Goal: Task Accomplishment & Management: Manage account settings

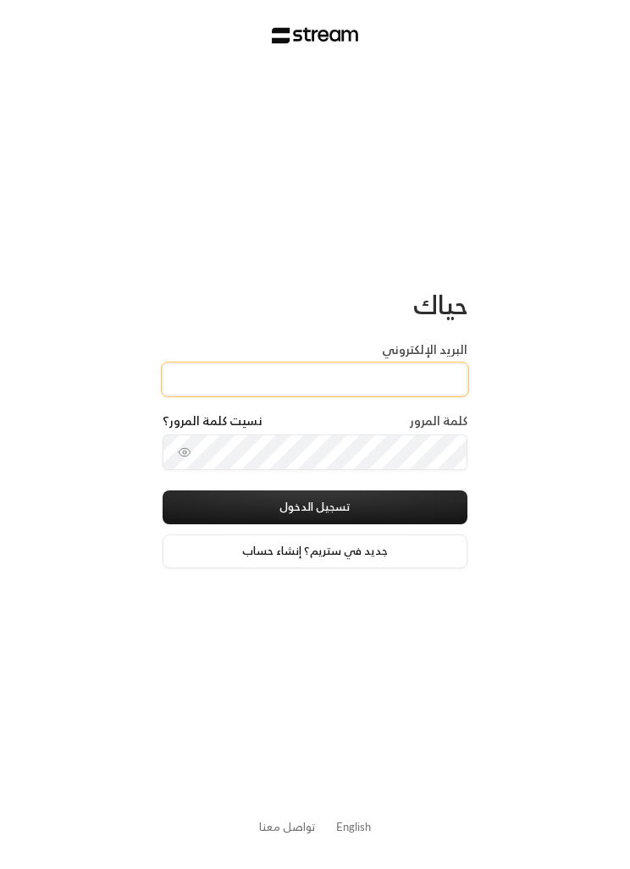
click at [430, 383] on input "البريد الإلكتروني" at bounding box center [315, 380] width 305 height 32
paste input "[EMAIL_ADDRESS][DOMAIN_NAME]"
type input "[EMAIL_ADDRESS][DOMAIN_NAME]"
click at [184, 455] on icon "toggle password visibility" at bounding box center [185, 453] width 14 height 14
click at [432, 504] on button "تسجيل الدخول" at bounding box center [315, 508] width 305 height 34
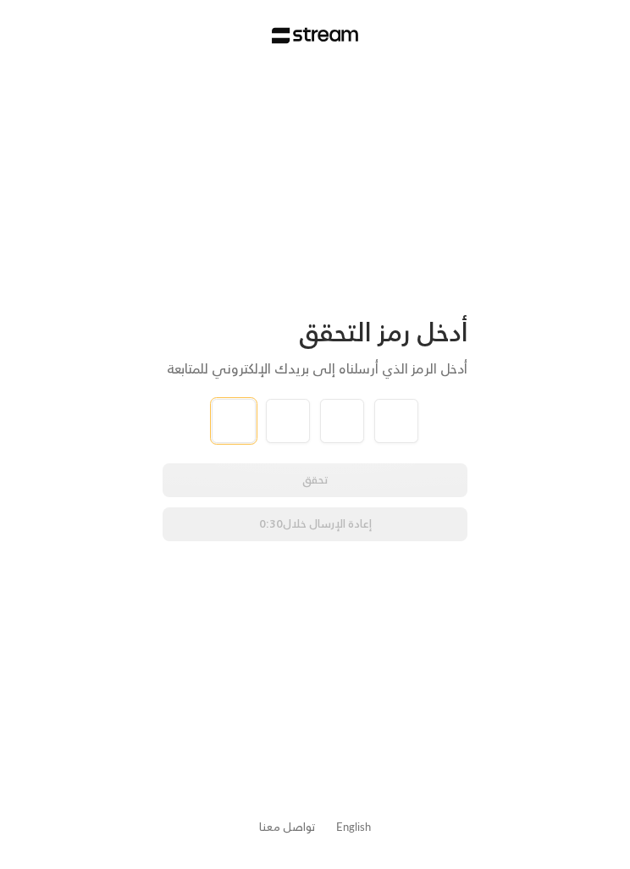
click at [230, 425] on input "tel" at bounding box center [234, 421] width 44 height 44
type input "6"
type input "7"
type input "0"
type input "8"
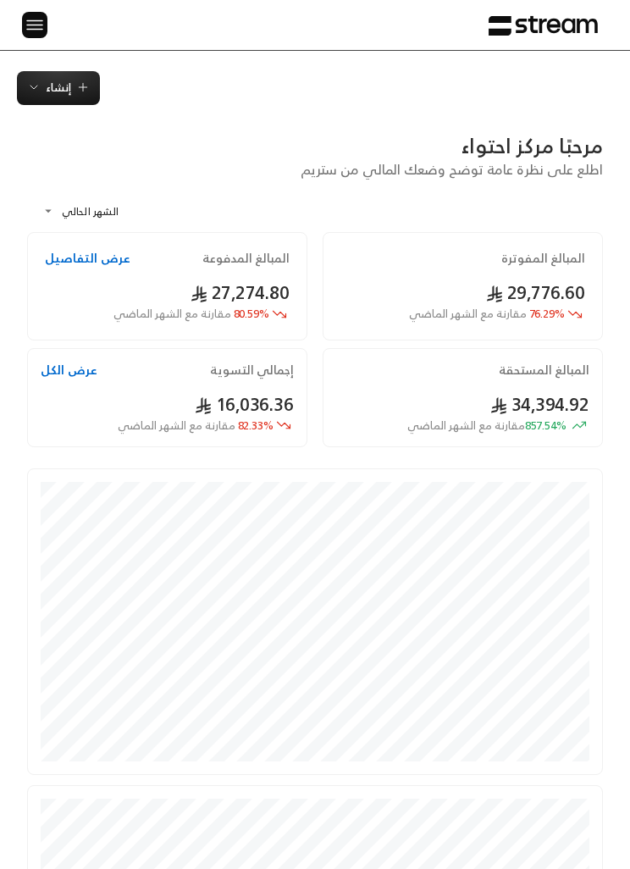
click at [33, 19] on img at bounding box center [35, 24] width 20 height 21
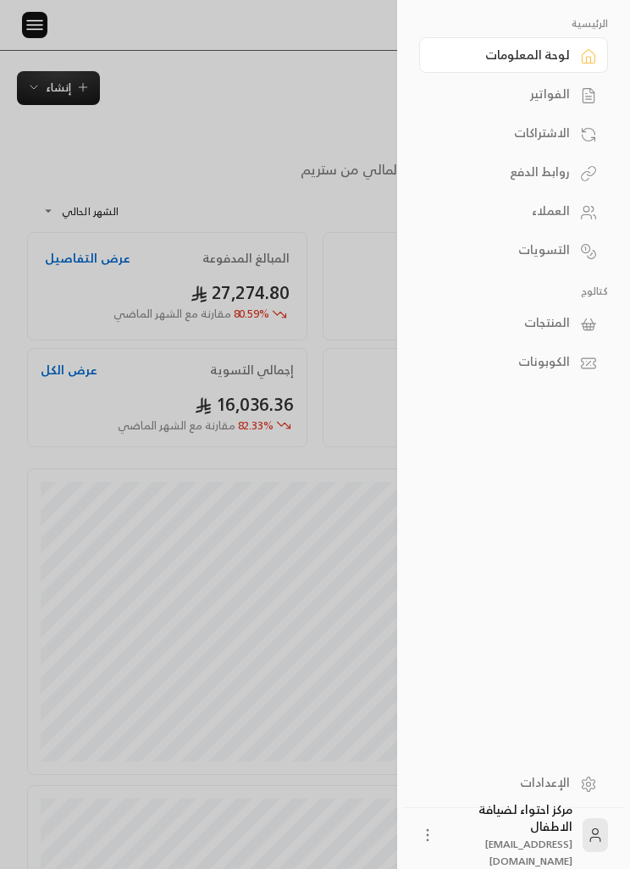
click at [527, 92] on div "الفواتير" at bounding box center [506, 94] width 130 height 17
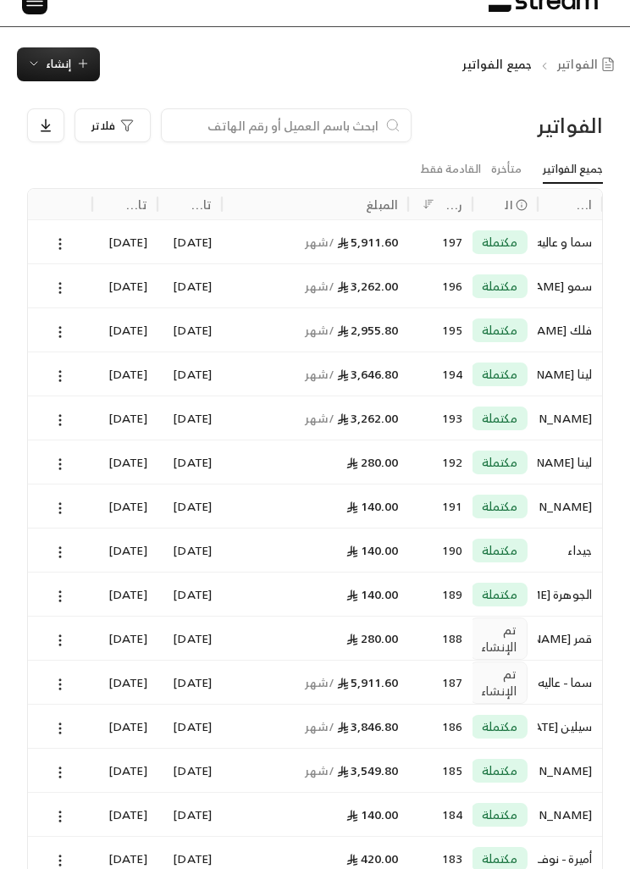
scroll to position [22, 0]
click at [69, 689] on button at bounding box center [60, 685] width 19 height 19
click at [77, 727] on li "عرض" at bounding box center [78, 727] width 41 height 29
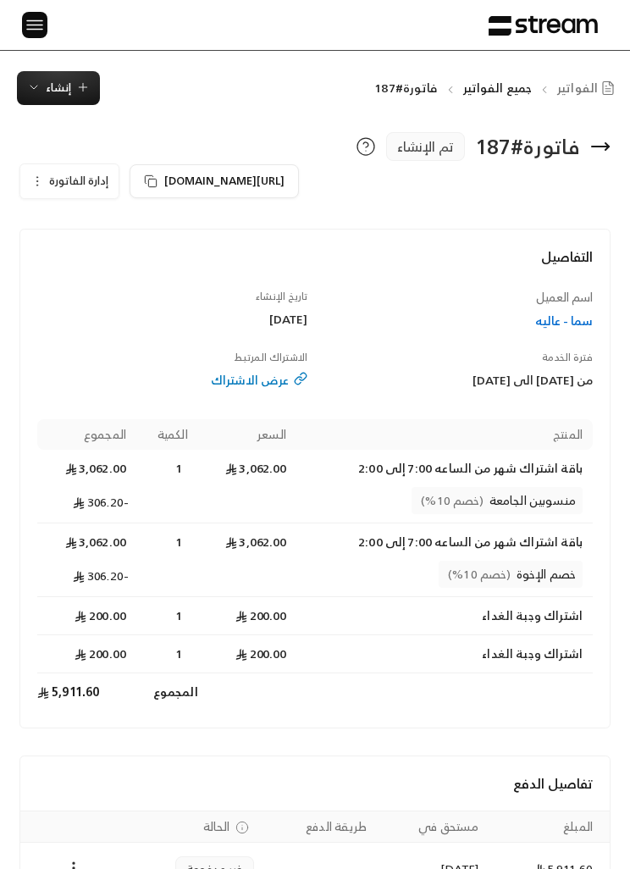
click at [74, 869] on icon "Payments" at bounding box center [73, 868] width 17 height 17
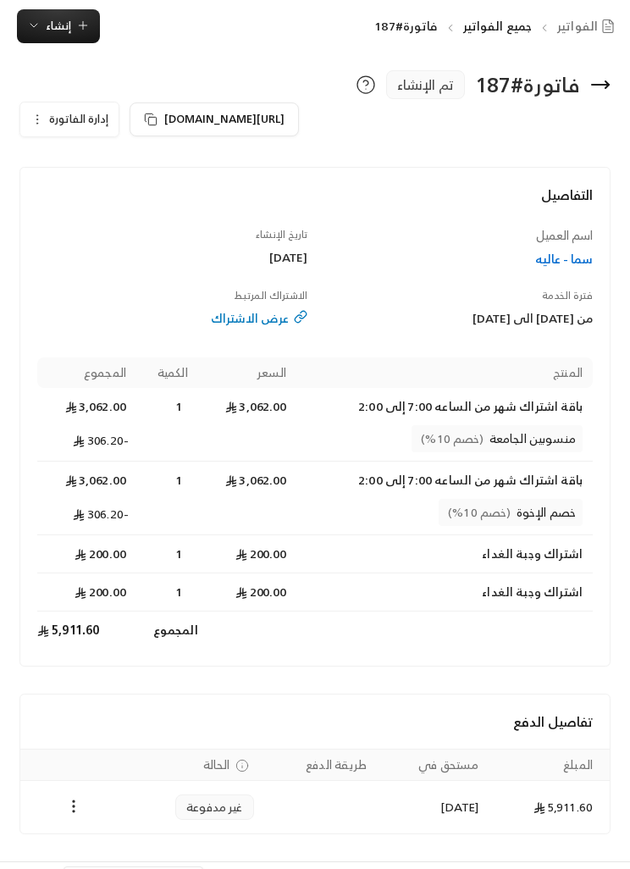
click at [32, 103] on div at bounding box center [315, 434] width 630 height 869
click at [43, 118] on icon "button" at bounding box center [38, 120] width 14 height 14
click at [110, 196] on span "إلغاء" at bounding box center [118, 197] width 19 height 13
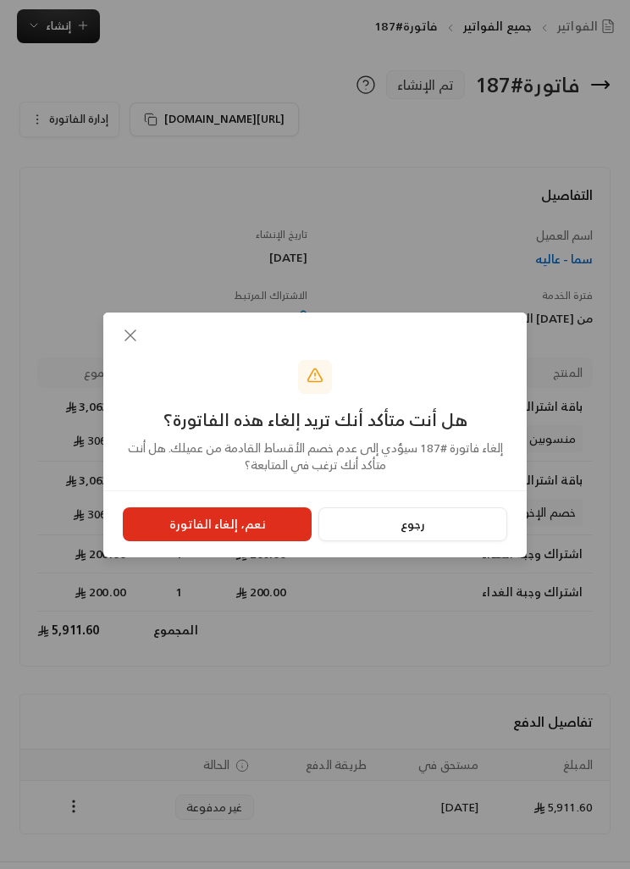
click at [158, 541] on button "نعم، إلغاء الفاتورة" at bounding box center [217, 525] width 189 height 34
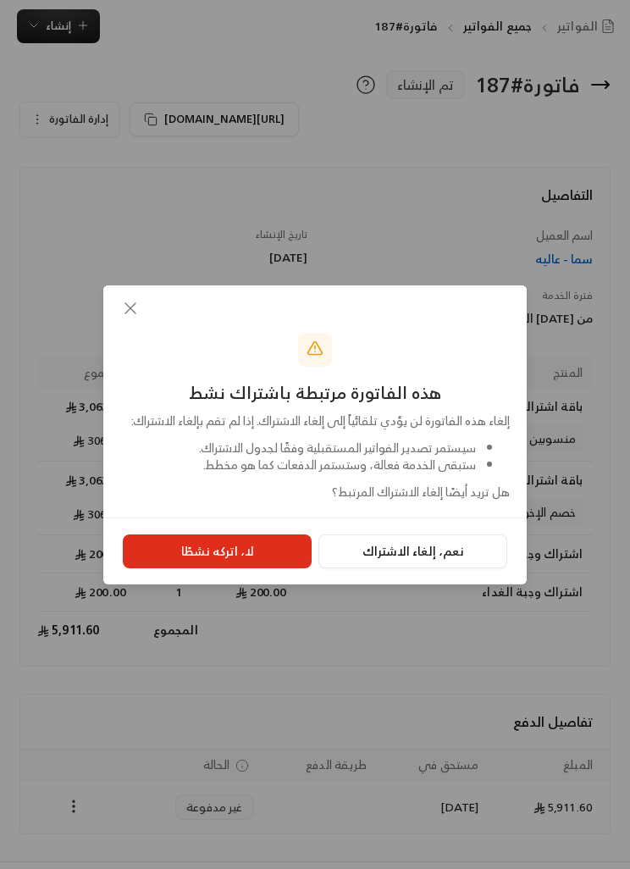
click at [372, 569] on button "نعم، إلغاء الاشتراك" at bounding box center [413, 552] width 189 height 34
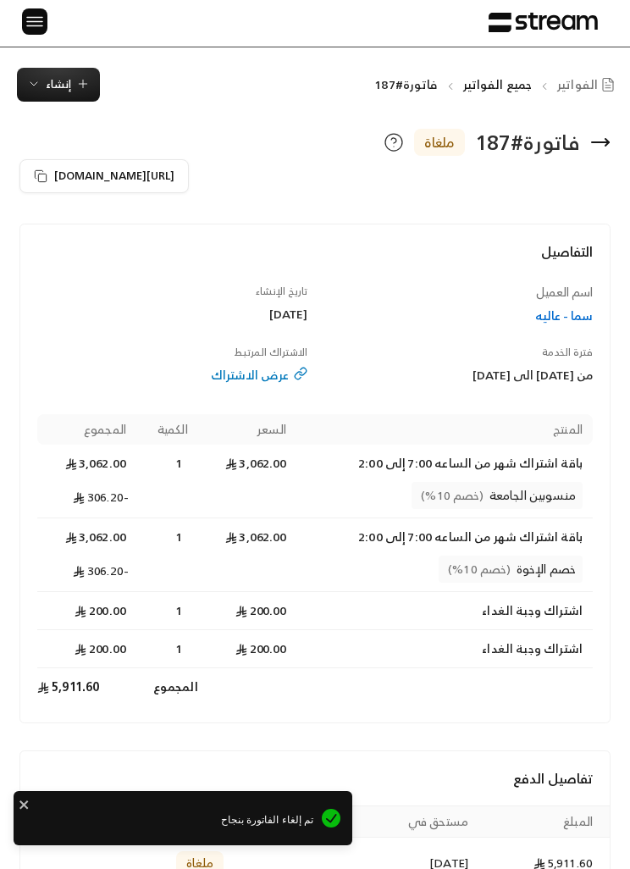
scroll to position [0, 0]
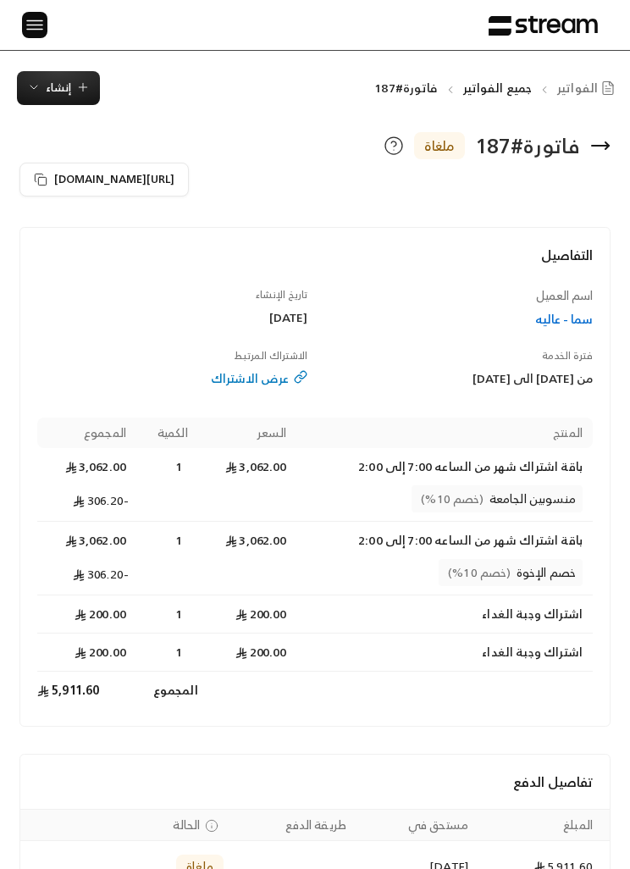
click at [42, 27] on img at bounding box center [35, 24] width 20 height 21
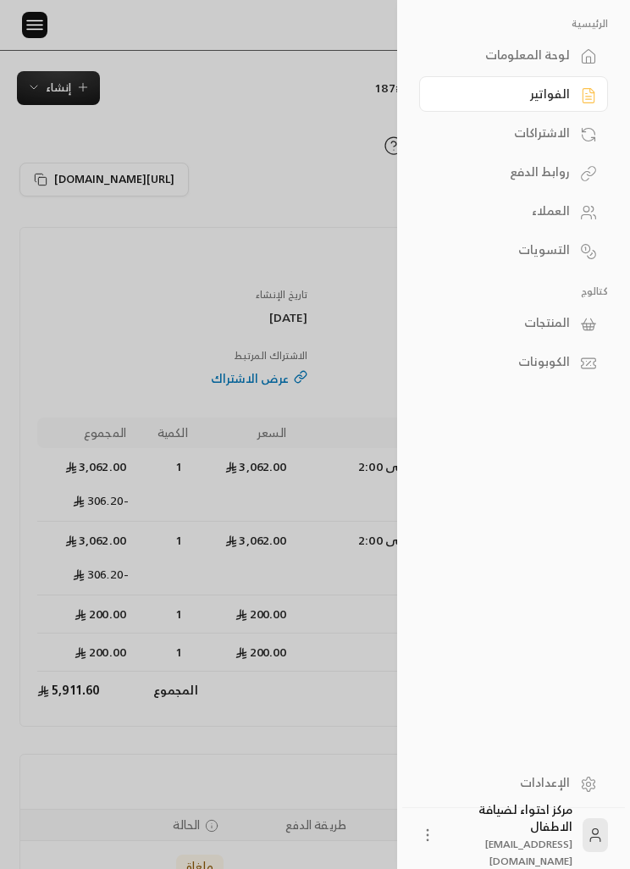
click at [469, 89] on div "الفواتير" at bounding box center [506, 94] width 130 height 17
